Goal: Task Accomplishment & Management: Manage account settings

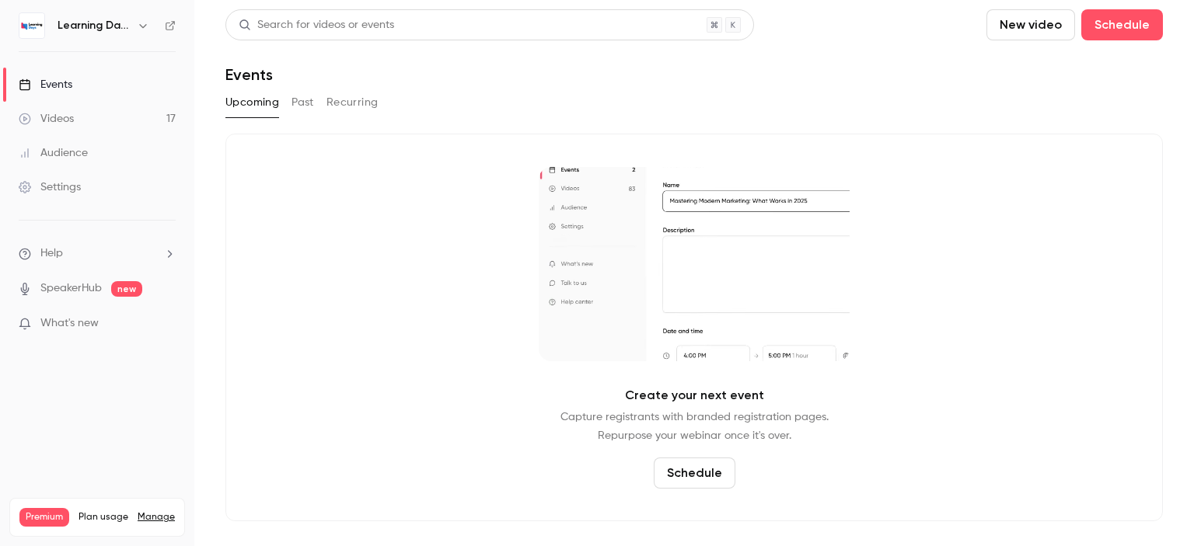
click at [100, 154] on link "Audience" at bounding box center [97, 153] width 194 height 34
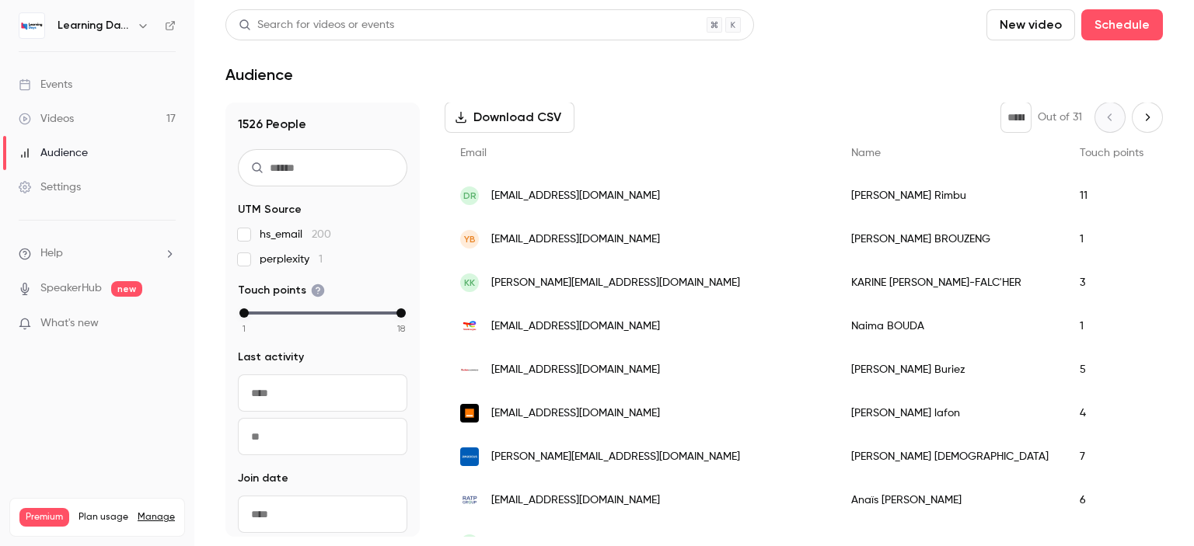
scroll to position [229, 0]
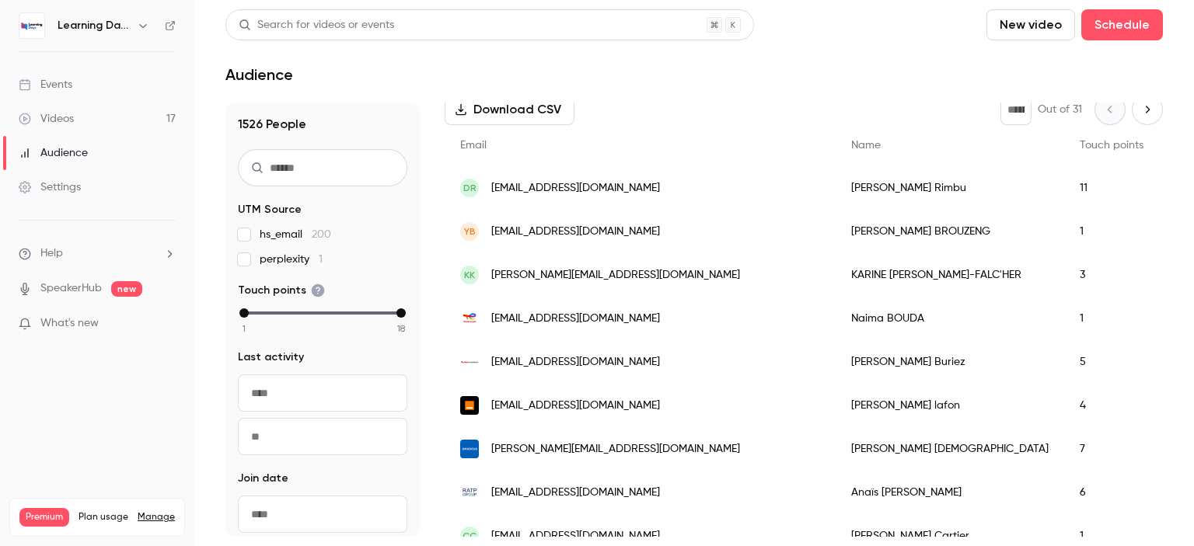
click at [600, 324] on span "[EMAIL_ADDRESS][DOMAIN_NAME]" at bounding box center [575, 319] width 169 height 16
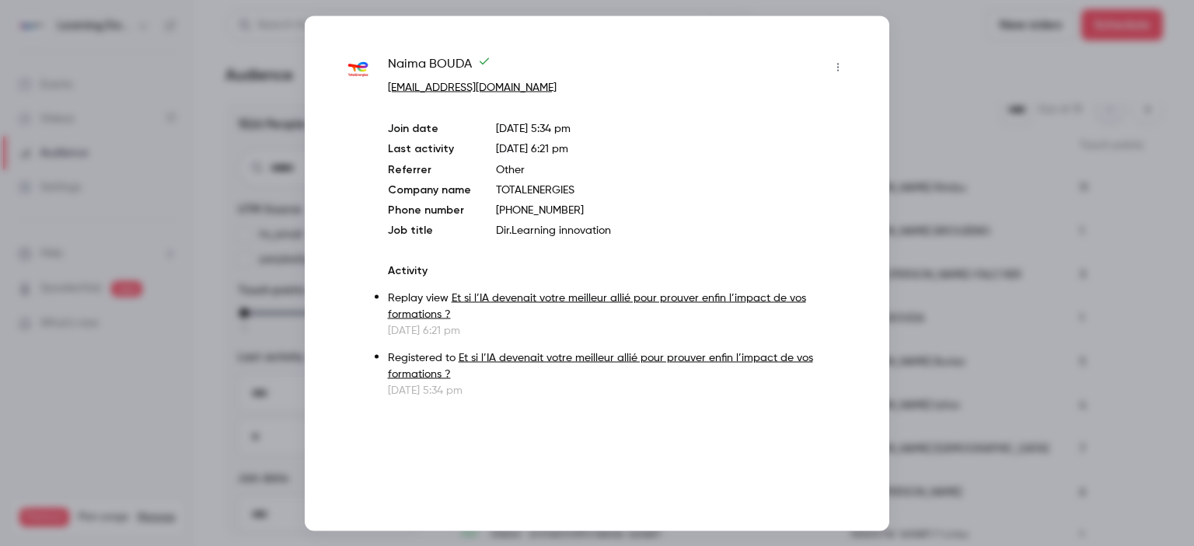
click at [1000, 192] on div at bounding box center [597, 273] width 1194 height 546
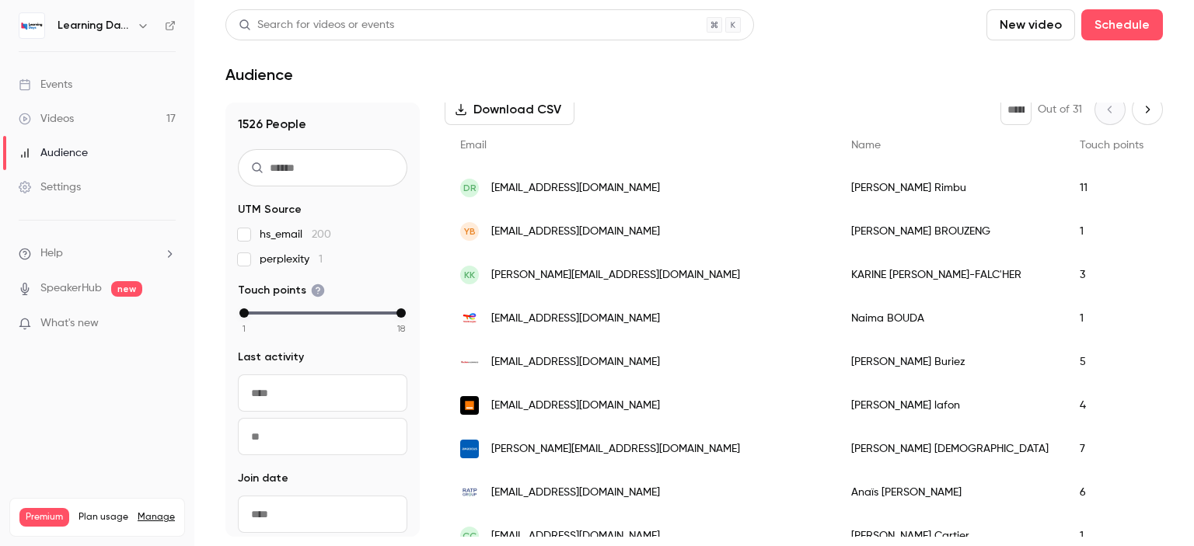
click at [555, 367] on span "[EMAIL_ADDRESS][DOMAIN_NAME]" at bounding box center [575, 362] width 169 height 16
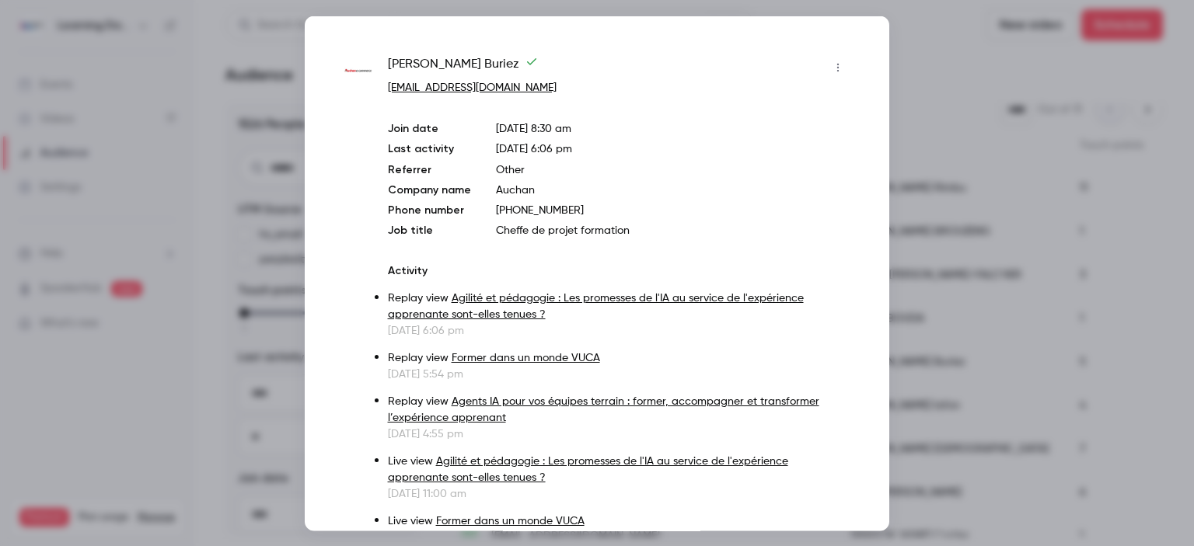
click at [932, 201] on div at bounding box center [597, 273] width 1194 height 546
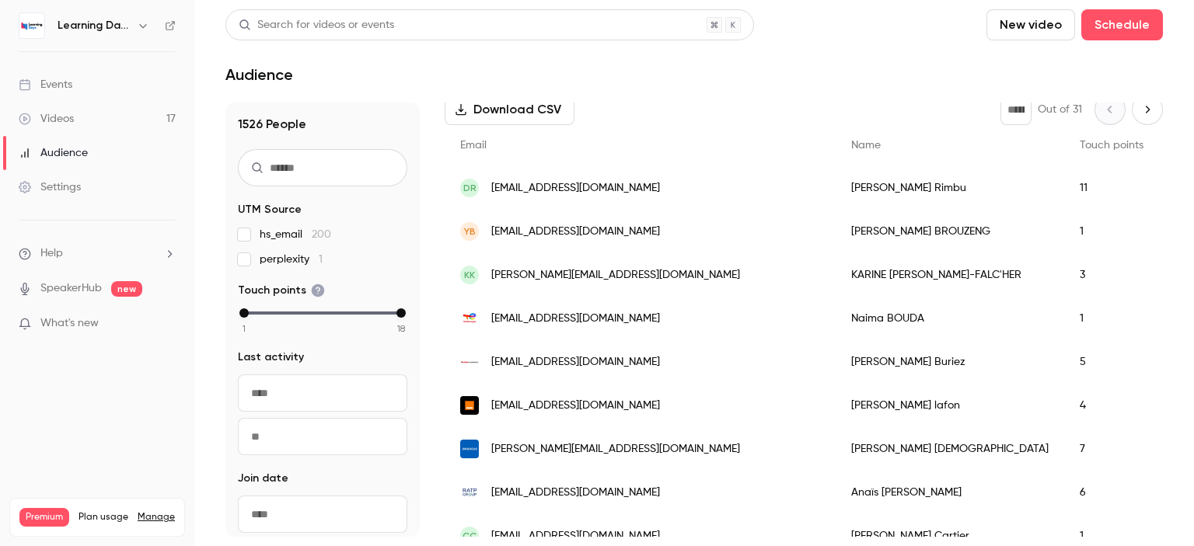
click at [631, 406] on span "[EMAIL_ADDRESS][DOMAIN_NAME]" at bounding box center [575, 406] width 169 height 16
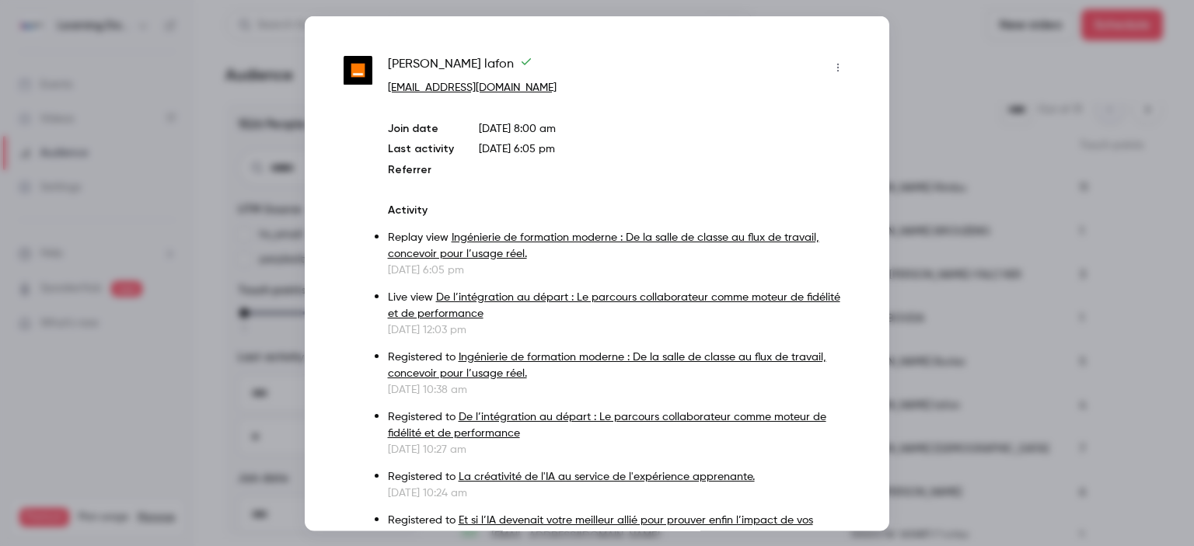
click at [948, 215] on div at bounding box center [597, 273] width 1194 height 546
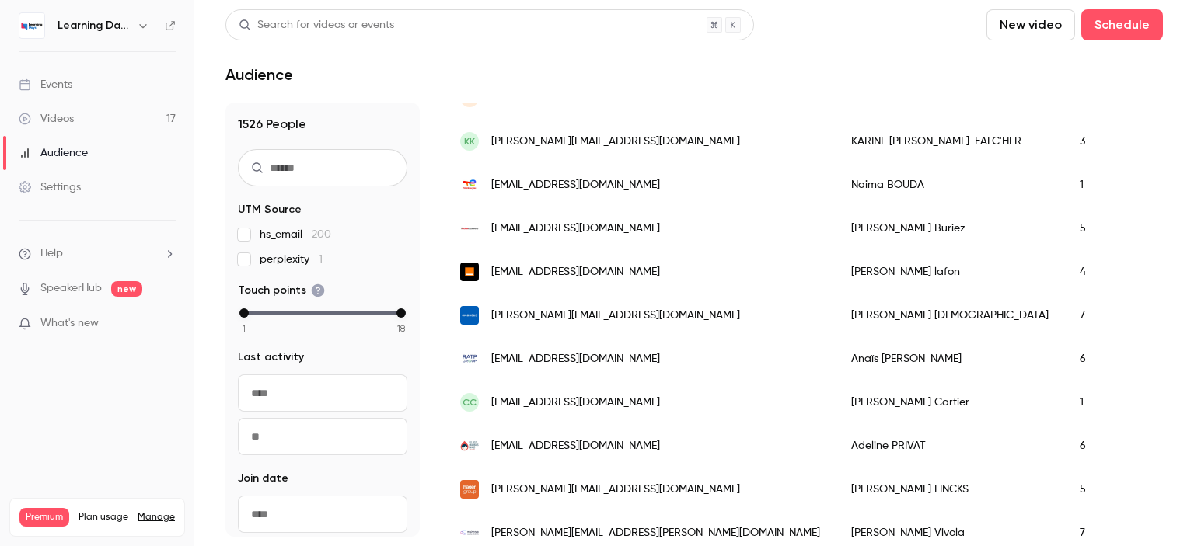
scroll to position [366, 0]
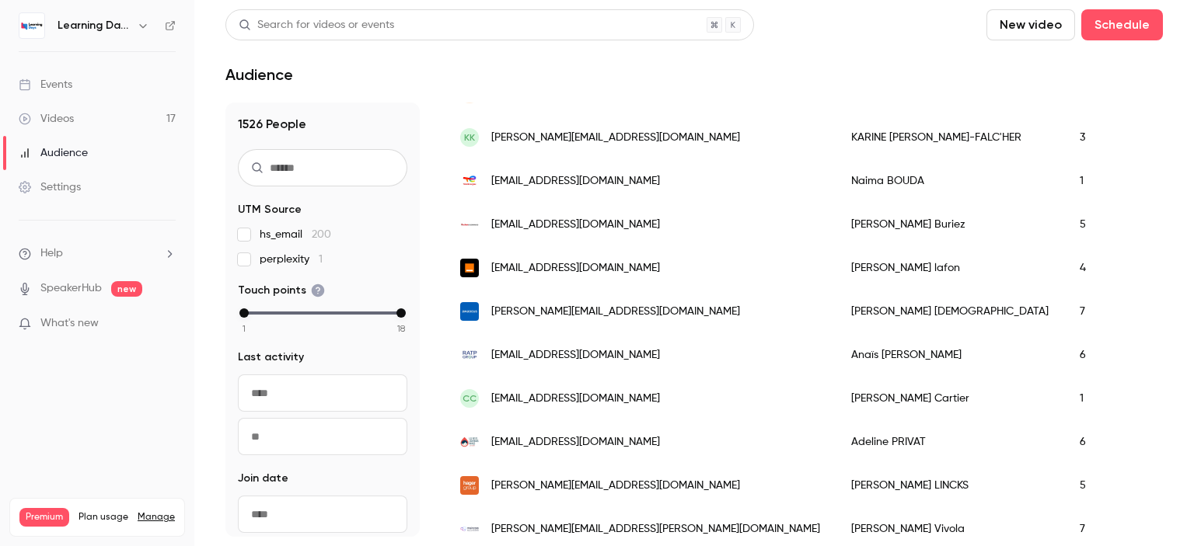
click at [601, 322] on div "[PERSON_NAME][EMAIL_ADDRESS][DOMAIN_NAME]" at bounding box center [640, 312] width 391 height 44
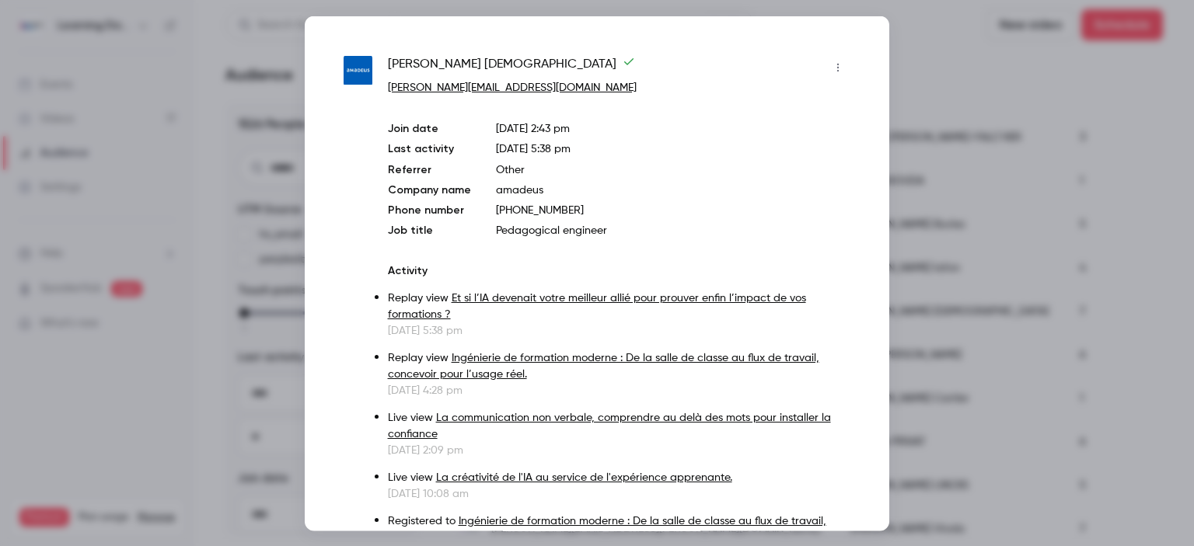
click at [954, 273] on div at bounding box center [597, 273] width 1194 height 546
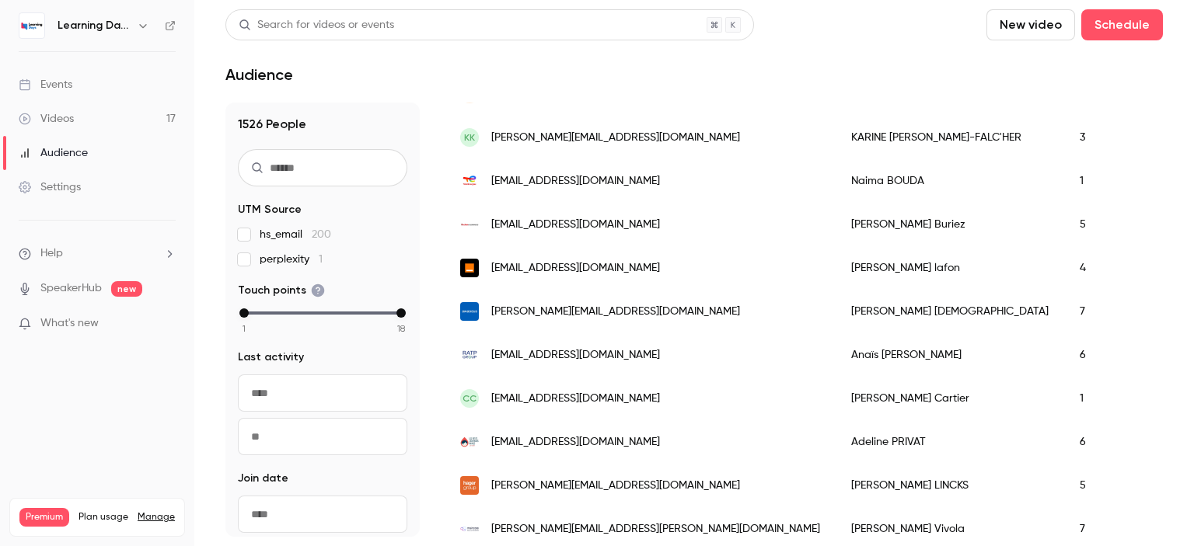
click at [557, 361] on span "[EMAIL_ADDRESS][DOMAIN_NAME]" at bounding box center [575, 355] width 169 height 16
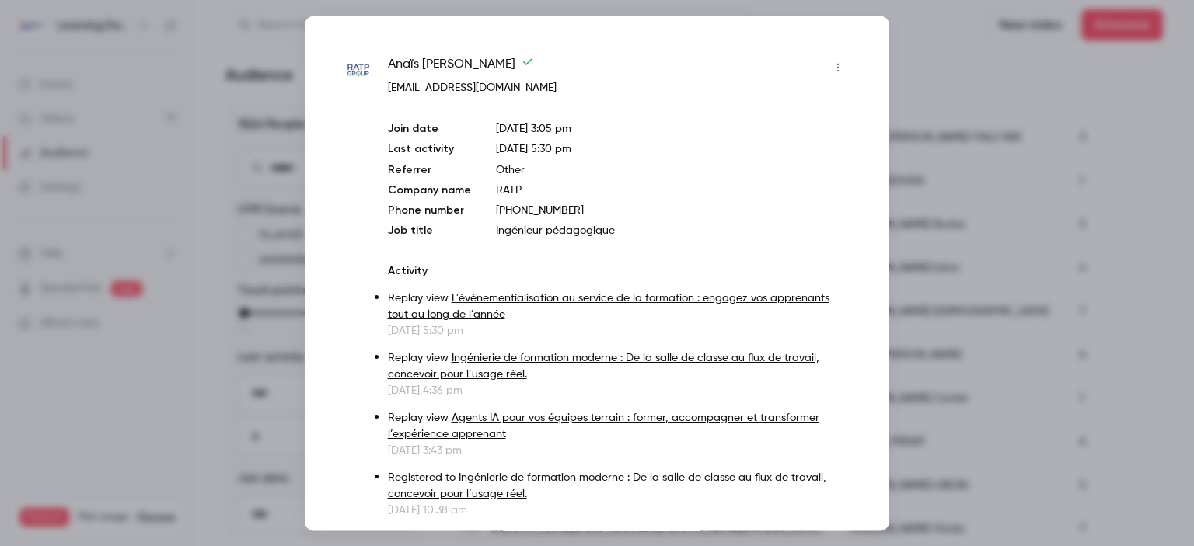
click at [953, 263] on div at bounding box center [597, 273] width 1194 height 546
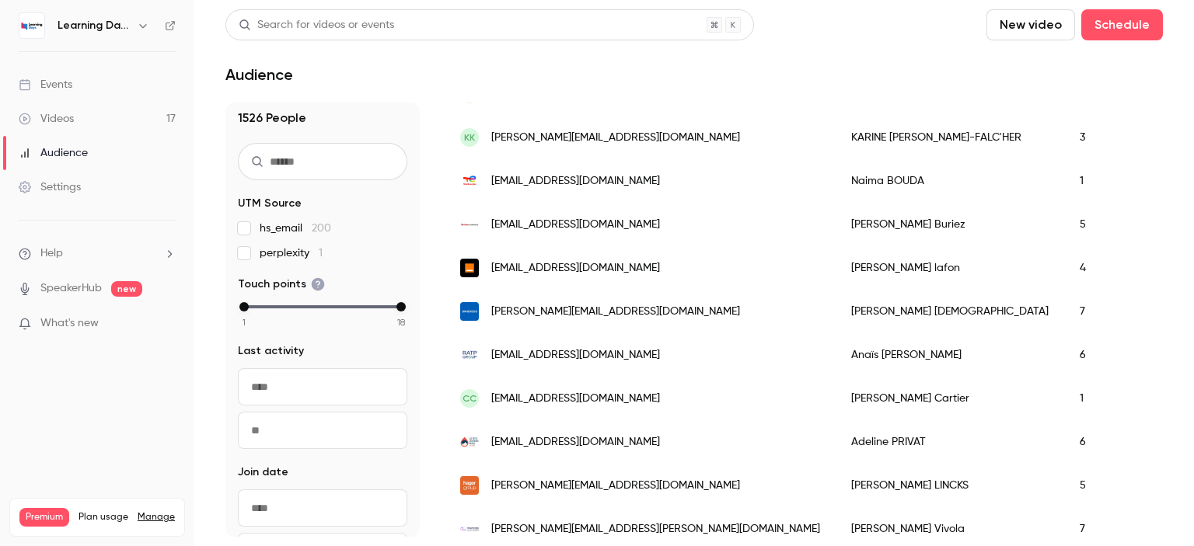
scroll to position [0, 0]
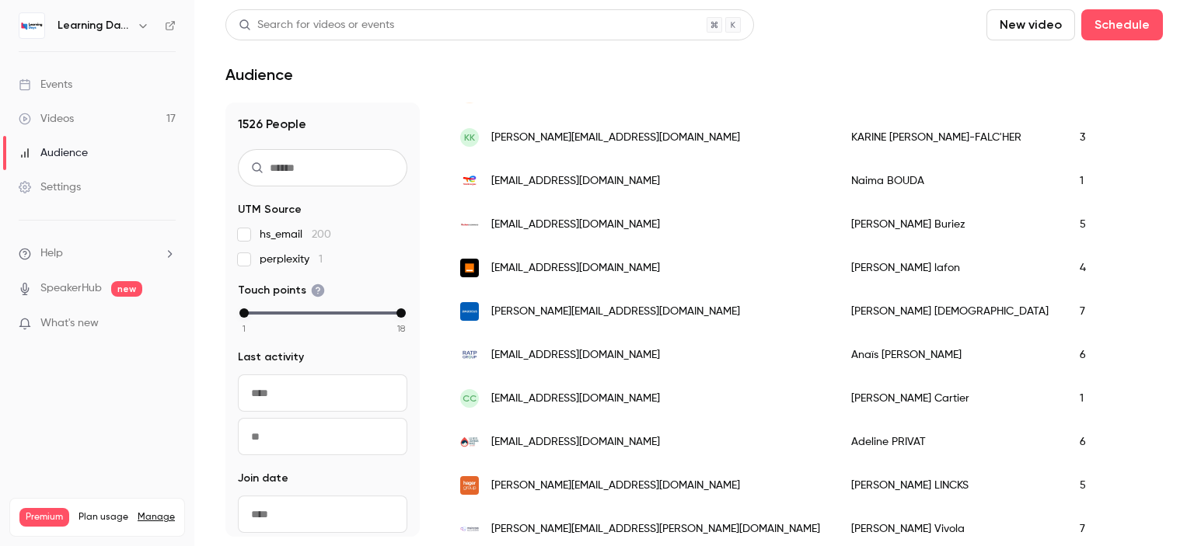
click at [611, 183] on span "[EMAIL_ADDRESS][DOMAIN_NAME]" at bounding box center [575, 181] width 169 height 16
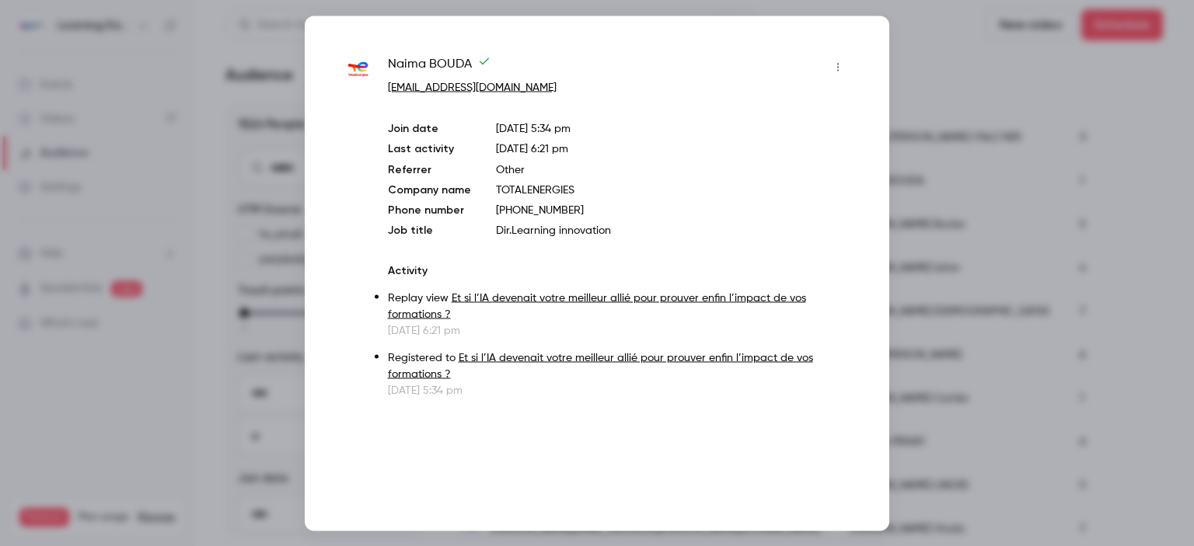
click at [919, 117] on div at bounding box center [597, 273] width 1194 height 546
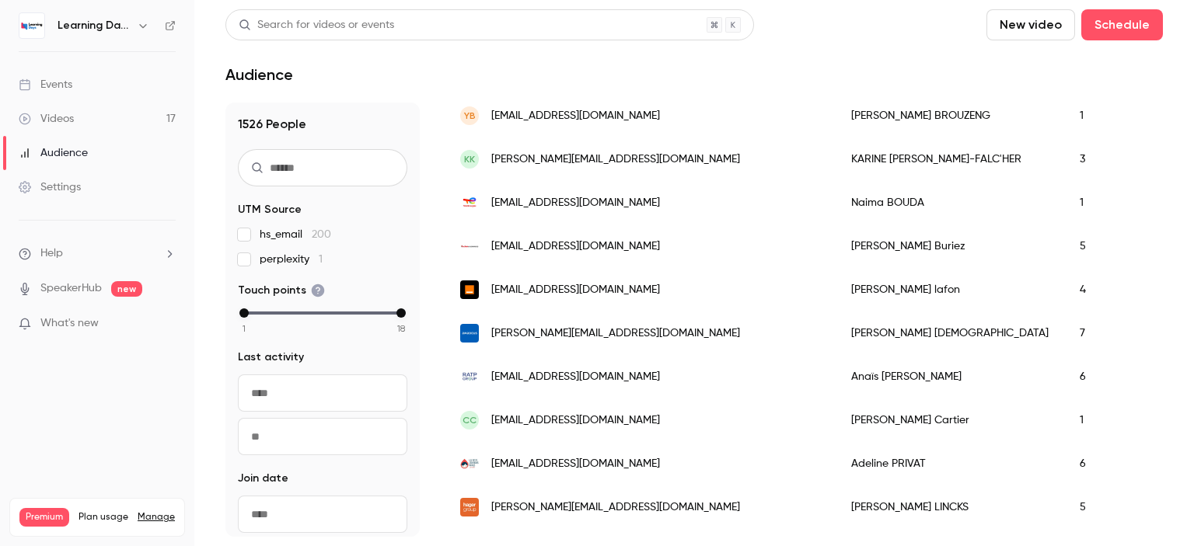
scroll to position [375, 0]
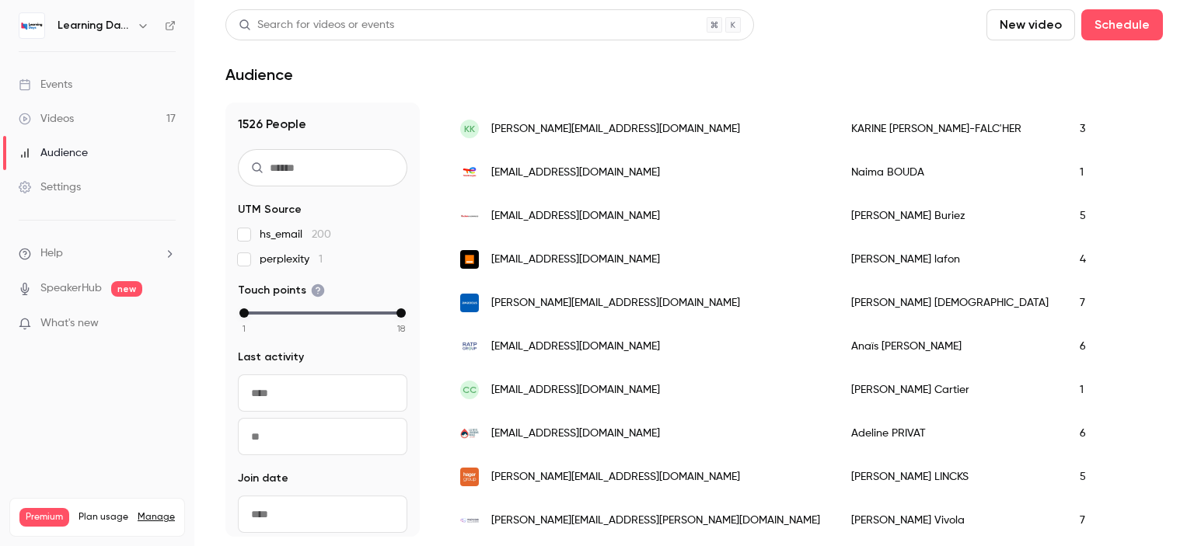
click at [601, 180] on span "[EMAIL_ADDRESS][DOMAIN_NAME]" at bounding box center [575, 173] width 169 height 16
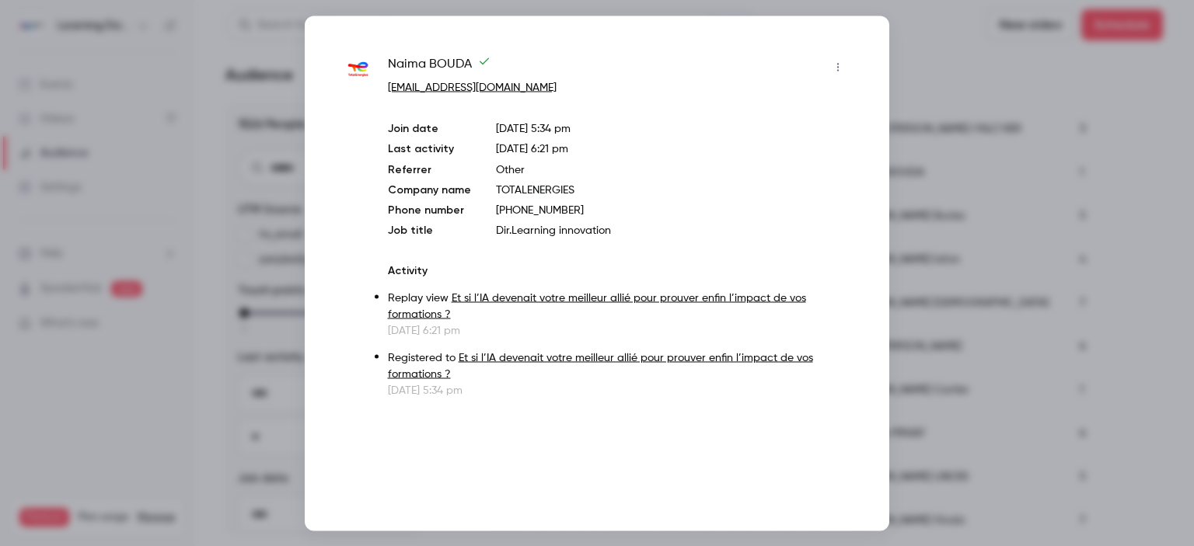
click at [947, 39] on div at bounding box center [597, 273] width 1194 height 546
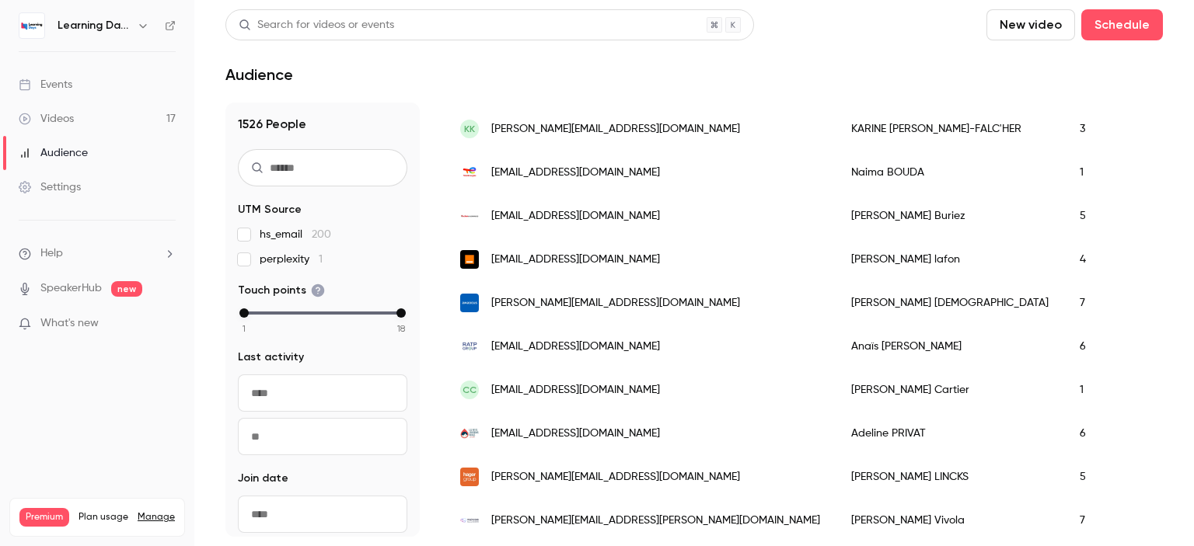
click at [603, 339] on div "[EMAIL_ADDRESS][DOMAIN_NAME]" at bounding box center [640, 347] width 391 height 44
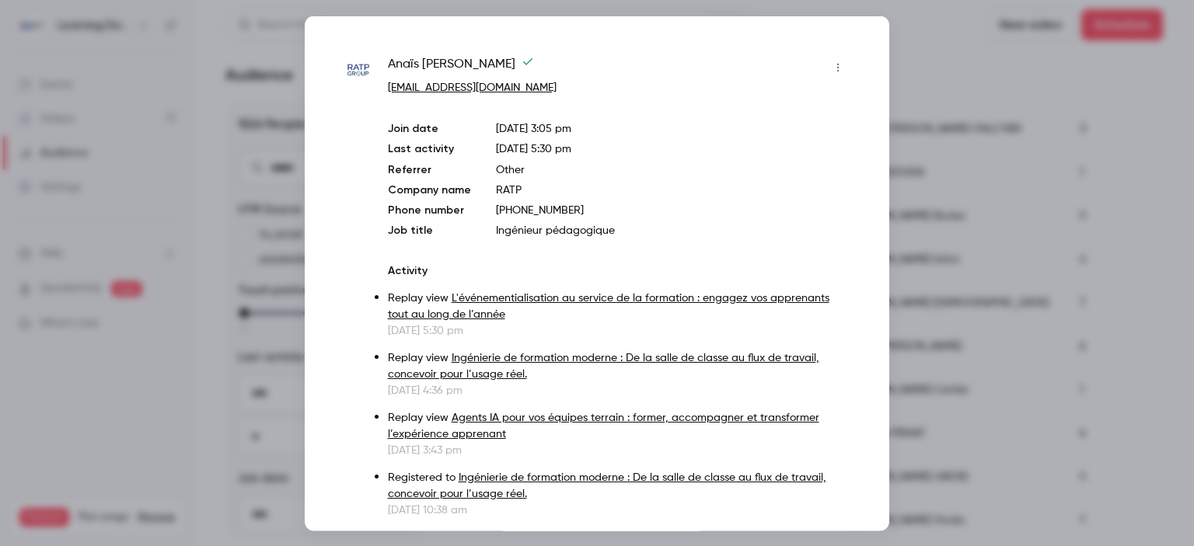
click at [964, 89] on div at bounding box center [597, 273] width 1194 height 546
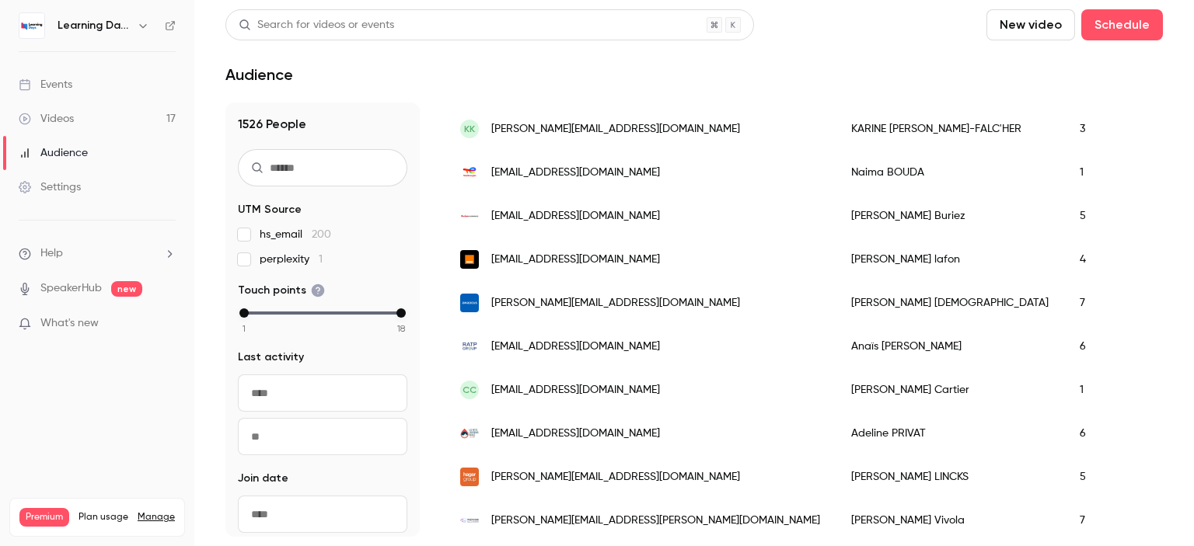
scroll to position [0, 0]
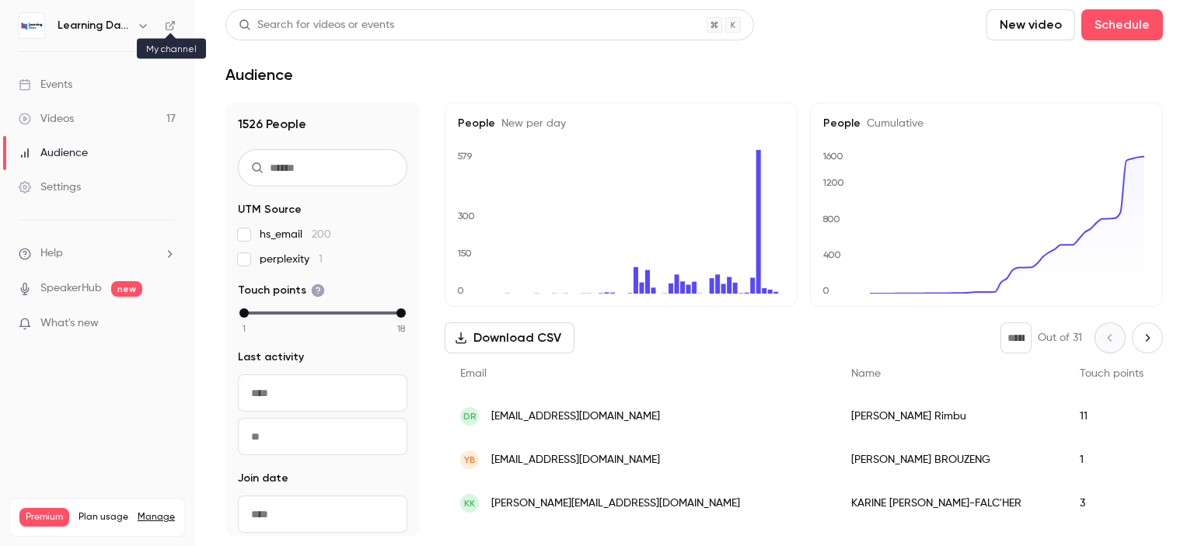
click at [166, 24] on icon at bounding box center [170, 25] width 11 height 11
